Goal: Task Accomplishment & Management: Manage account settings

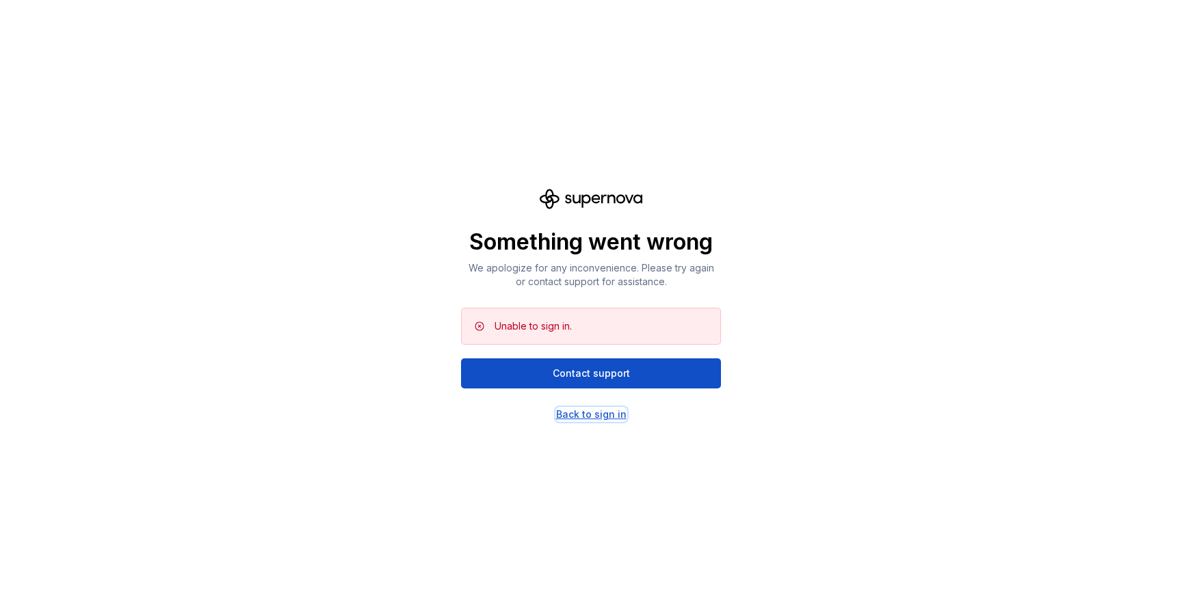
click at [596, 417] on div "Back to sign in" at bounding box center [591, 415] width 70 height 14
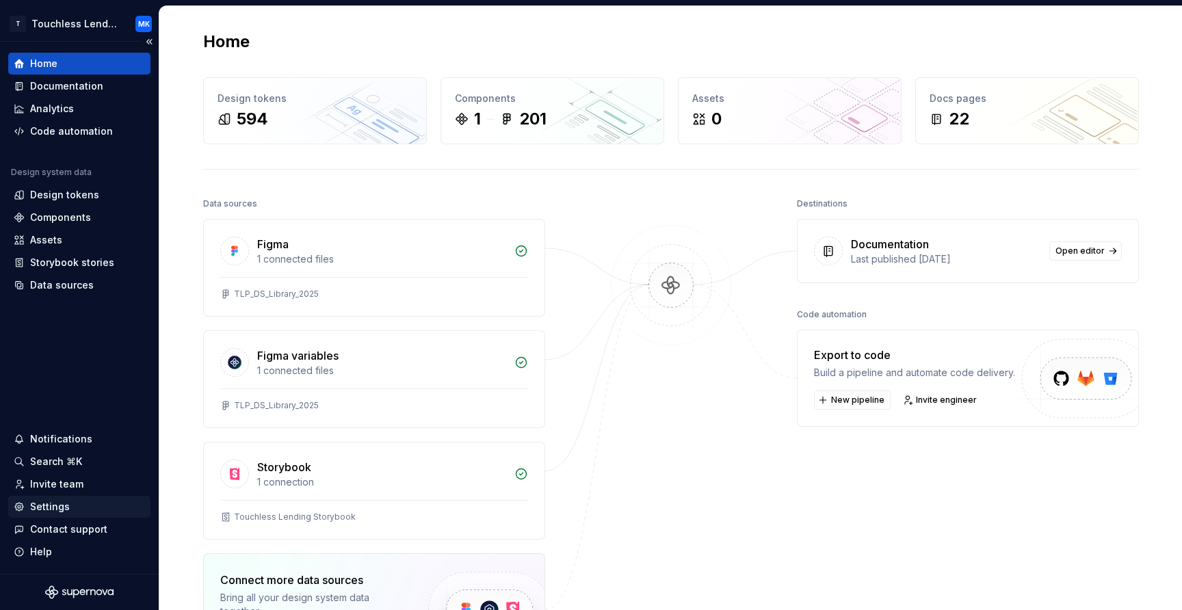
click at [75, 514] on div "Settings" at bounding box center [79, 507] width 142 height 22
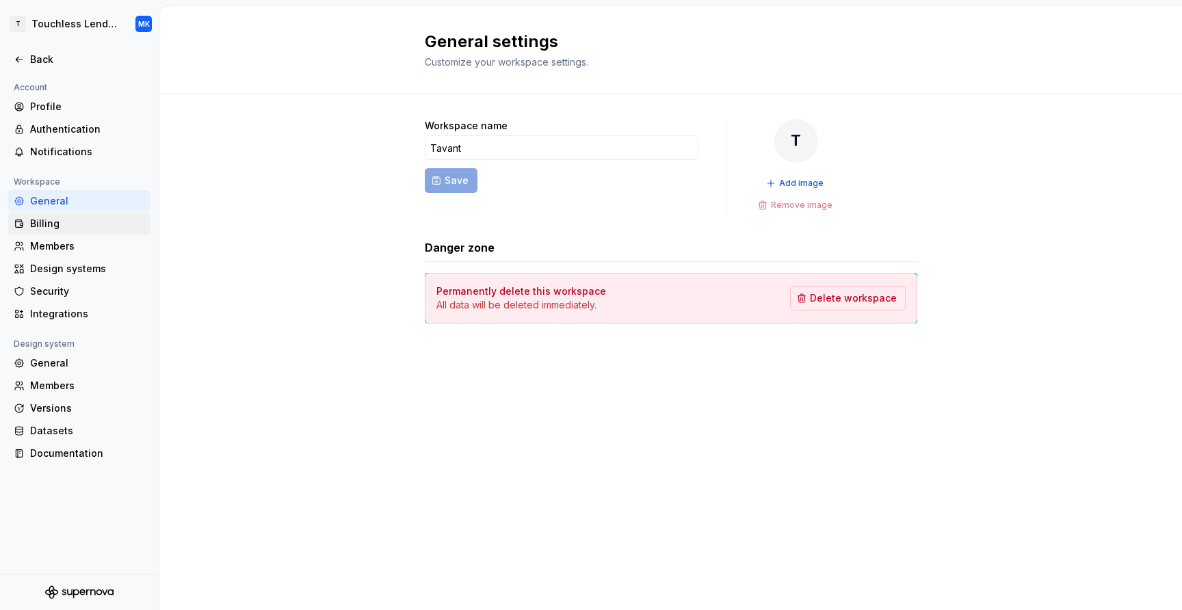
click at [95, 226] on div "Billing" at bounding box center [87, 224] width 115 height 14
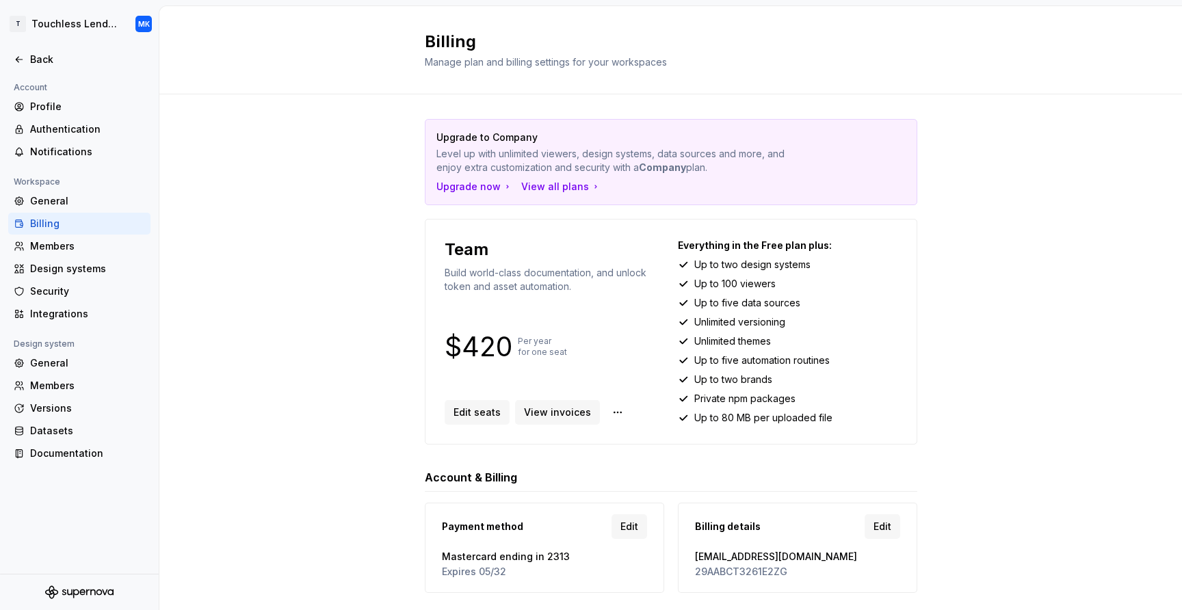
scroll to position [35, 0]
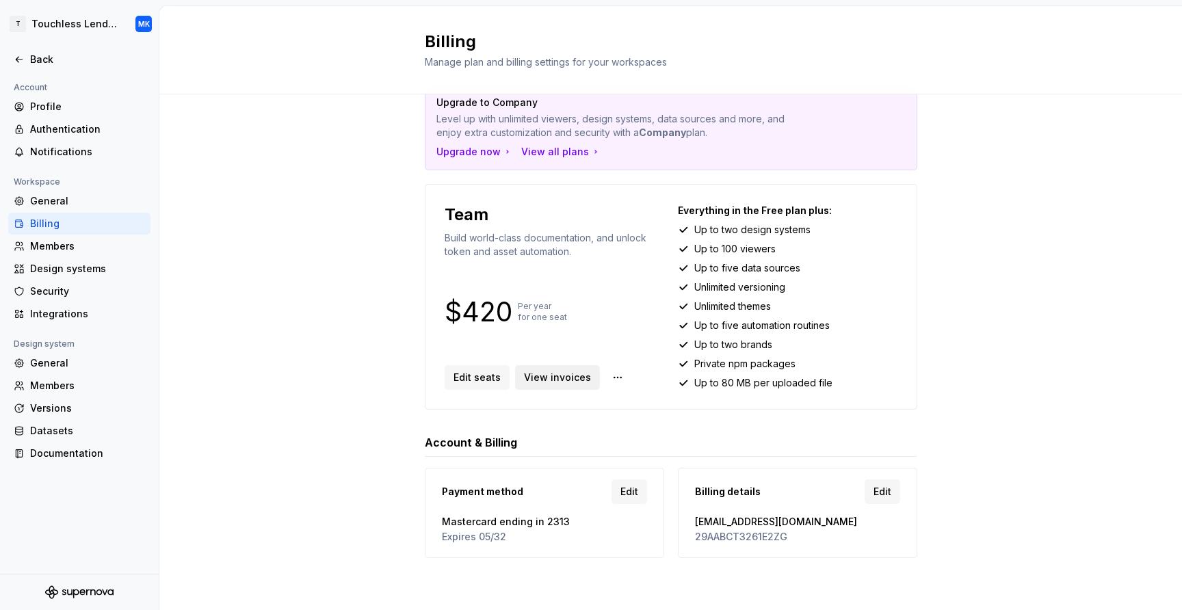
click at [543, 374] on span "View invoices" at bounding box center [557, 378] width 67 height 14
